Goal: Task Accomplishment & Management: Manage account settings

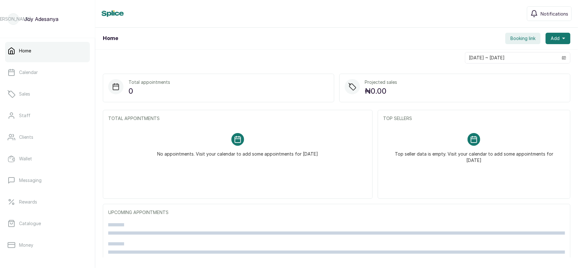
scroll to position [92, 0]
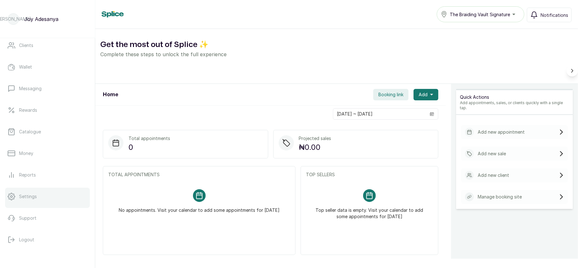
click at [31, 198] on p "Settings" at bounding box center [28, 196] width 18 height 6
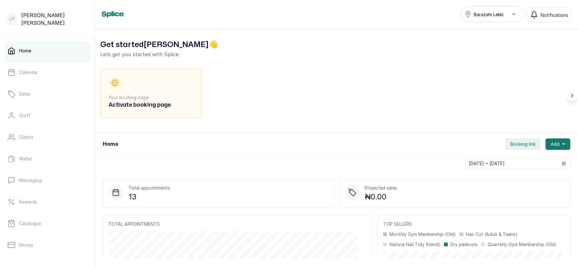
click at [487, 12] on span "Barazahi Lekki" at bounding box center [489, 14] width 30 height 7
click at [70, 108] on link "Staff" at bounding box center [47, 116] width 85 height 18
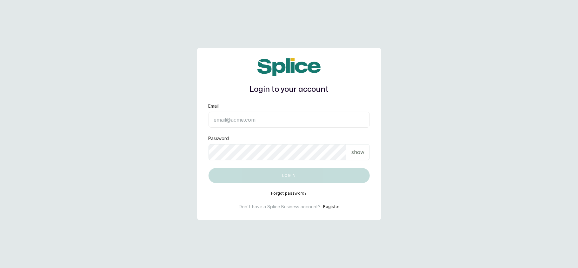
click at [296, 117] on input "Email" at bounding box center [288, 120] width 161 height 16
type input "layo@withsplice.com"
click at [354, 150] on p "show" at bounding box center [357, 152] width 13 height 8
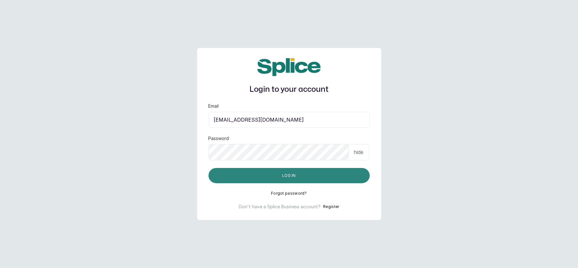
click at [231, 180] on button "Log in" at bounding box center [288, 175] width 161 height 15
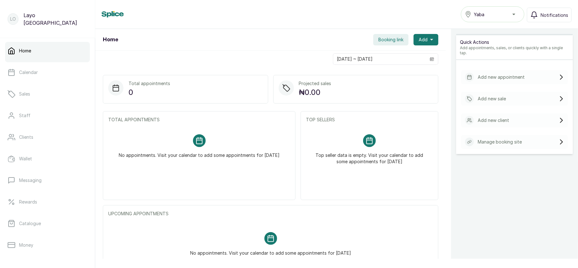
click at [475, 17] on span "Yaba" at bounding box center [479, 14] width 10 height 7
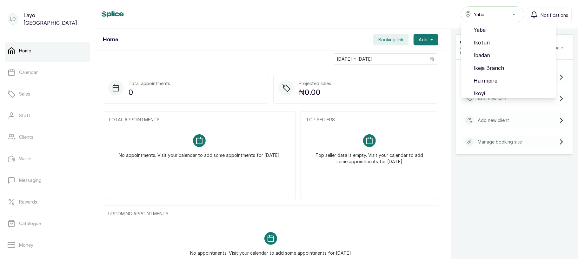
scroll to position [41, 0]
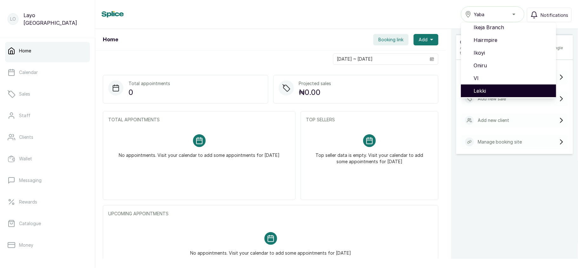
click at [484, 93] on span "Lekki" at bounding box center [511, 91] width 77 height 8
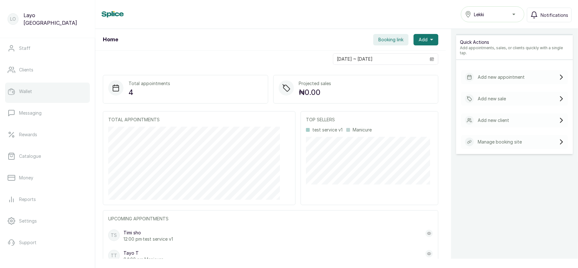
scroll to position [92, 0]
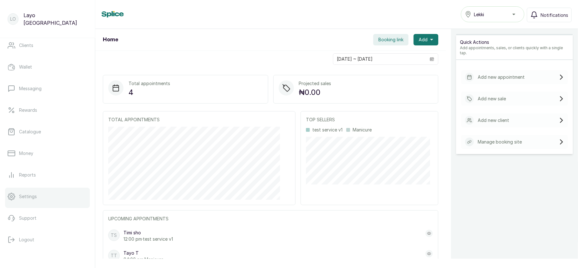
click at [54, 199] on link "Settings" at bounding box center [47, 197] width 85 height 18
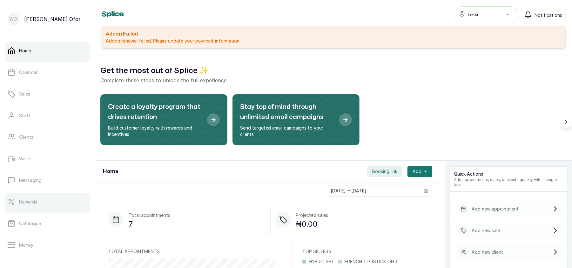
click at [38, 206] on link "Rewards" at bounding box center [47, 202] width 85 height 18
